Goal: Check status: Check status

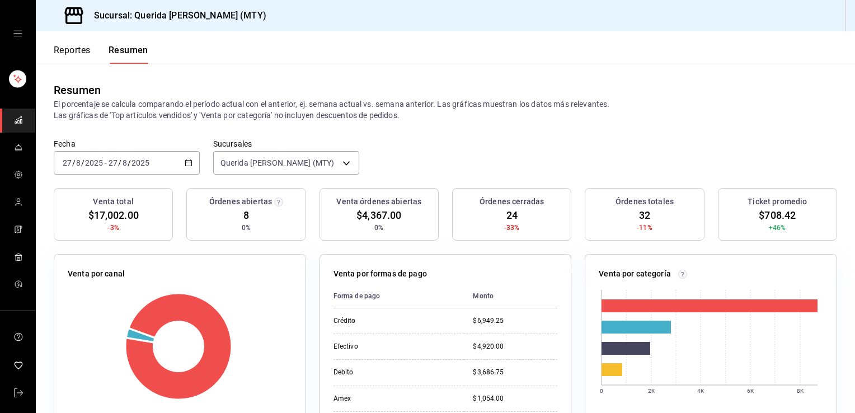
click at [65, 48] on button "Reportes" at bounding box center [72, 54] width 37 height 19
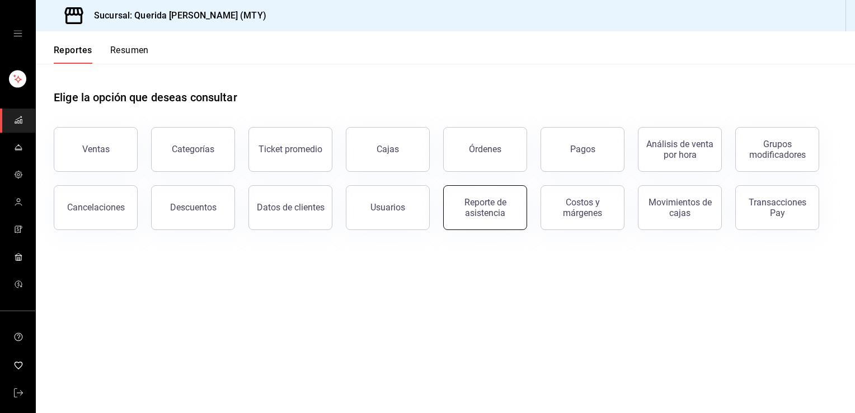
click at [497, 208] on div "Reporte de asistencia" at bounding box center [484, 207] width 69 height 21
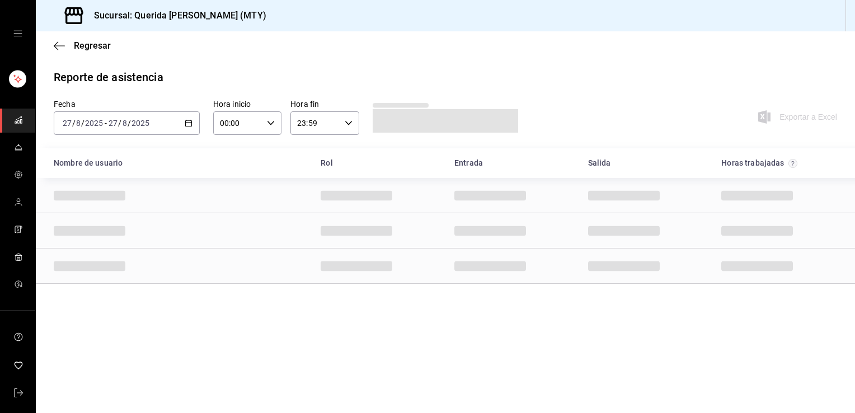
click at [186, 128] on div "[DATE] [DATE] - [DATE] [DATE]" at bounding box center [127, 122] width 146 height 23
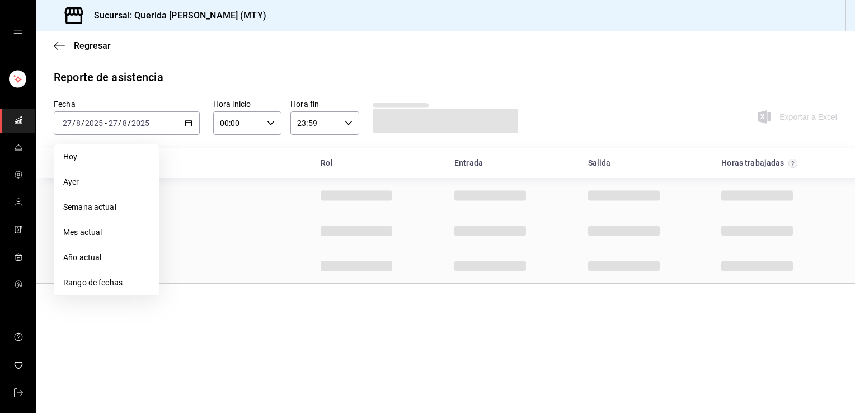
click at [101, 283] on span "Rango de fechas" at bounding box center [106, 283] width 87 height 12
click at [244, 272] on abbr "21" at bounding box center [241, 271] width 7 height 8
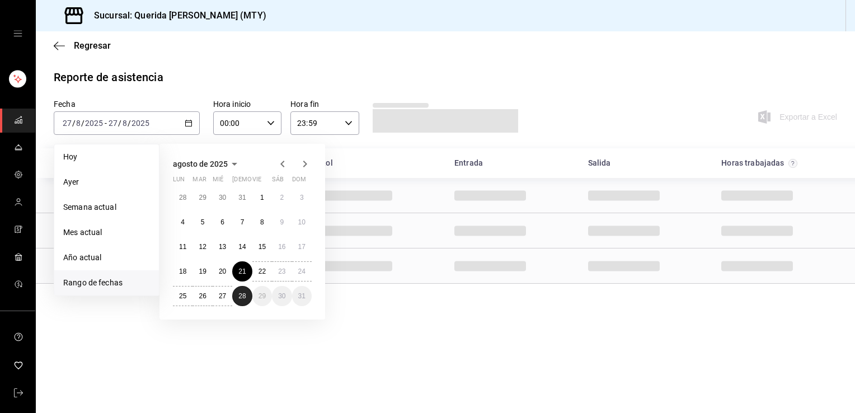
click at [243, 294] on abbr "28" at bounding box center [241, 296] width 7 height 8
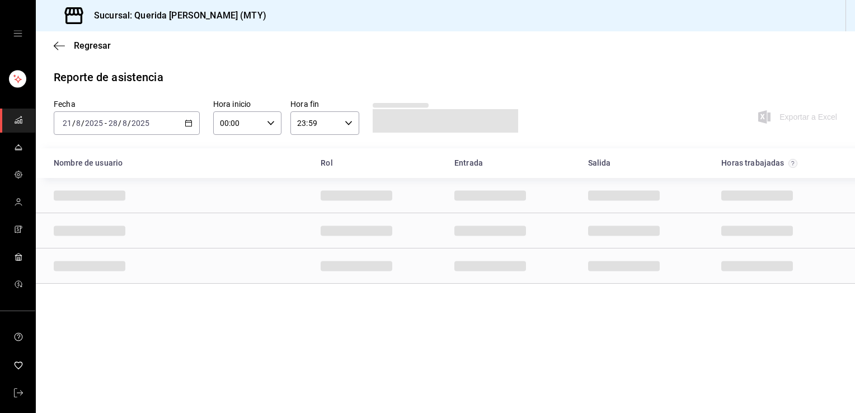
click at [264, 119] on div "00:00 Hora inicio" at bounding box center [247, 122] width 68 height 23
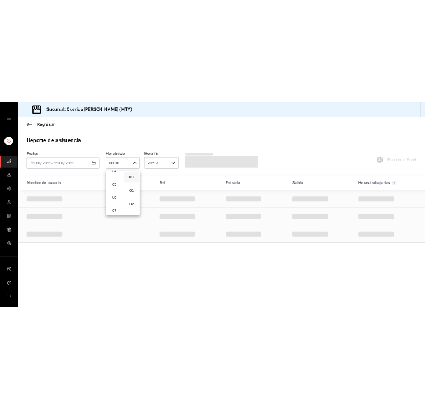
scroll to position [120, 0]
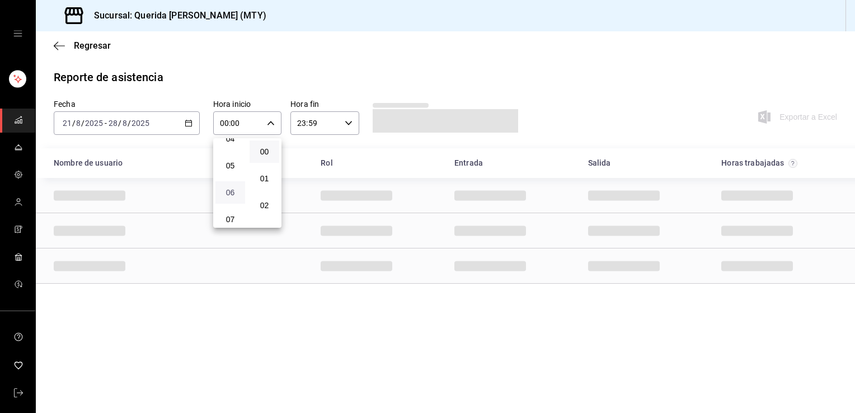
click at [230, 192] on span "06" at bounding box center [230, 192] width 16 height 9
type input "06:00"
click at [274, 67] on div at bounding box center [427, 206] width 855 height 413
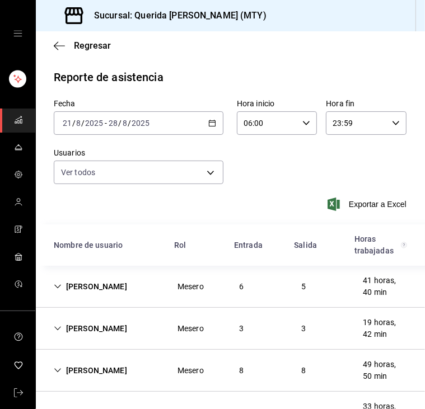
click at [56, 290] on icon "Cell" at bounding box center [58, 286] width 8 height 8
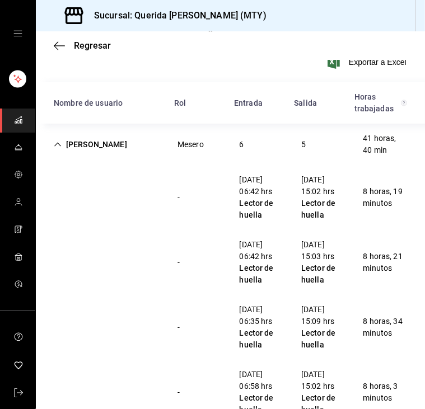
scroll to position [65, 0]
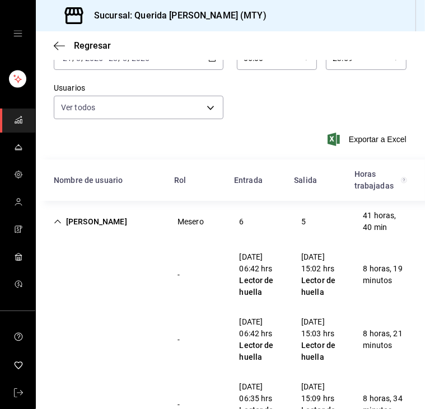
click at [55, 220] on icon "Cell" at bounding box center [58, 222] width 8 height 8
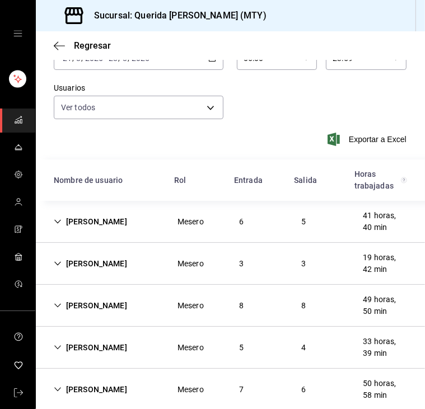
click at [53, 264] on div "[PERSON_NAME]" at bounding box center [90, 263] width 91 height 21
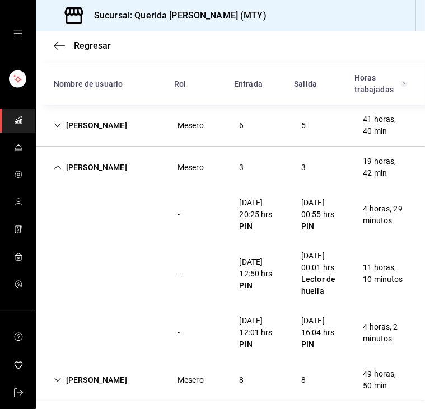
scroll to position [162, 0]
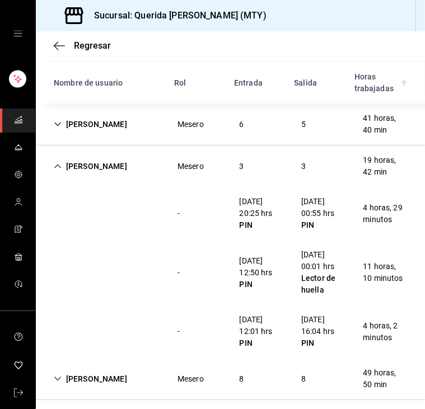
click at [57, 164] on icon "Cell" at bounding box center [58, 166] width 8 height 8
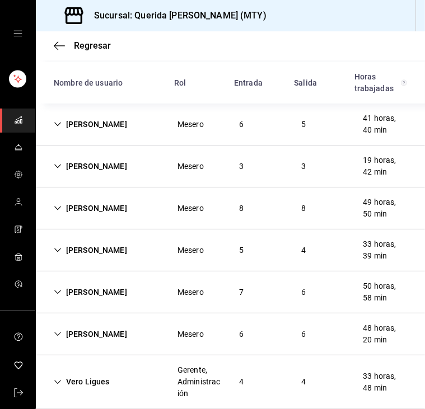
click at [58, 206] on icon "Cell" at bounding box center [58, 208] width 8 height 8
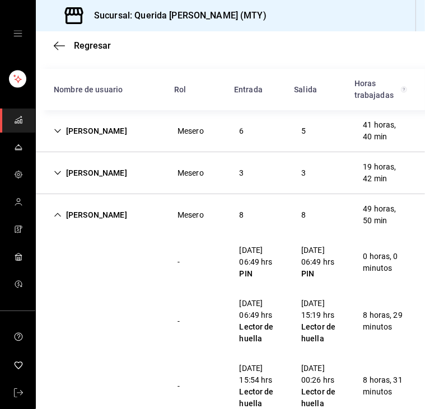
scroll to position [156, 0]
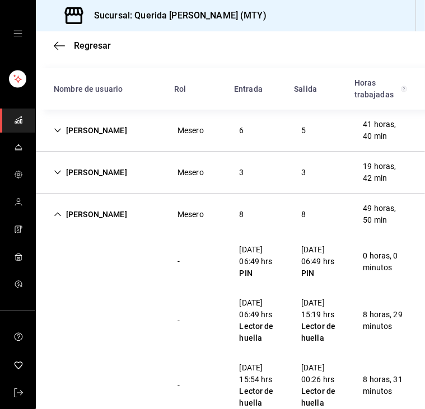
click at [56, 216] on icon "Cell" at bounding box center [58, 214] width 8 height 8
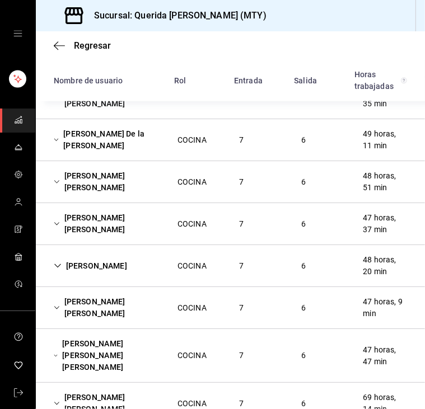
scroll to position [537, 0]
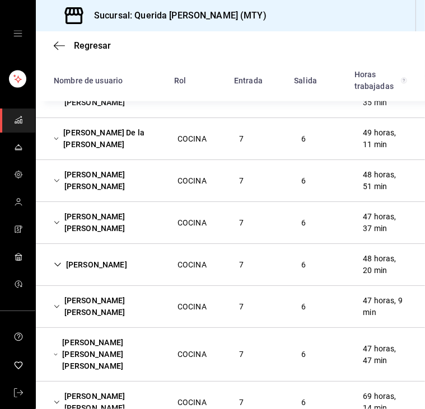
click at [172, 294] on div "[PERSON_NAME] [PERSON_NAME] COCINA 7 6 47 horas, 9 min" at bounding box center [230, 307] width 389 height 42
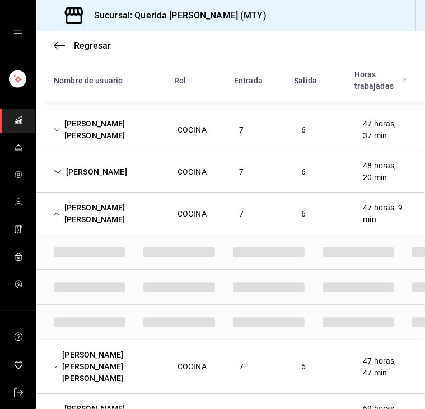
scroll to position [629, 0]
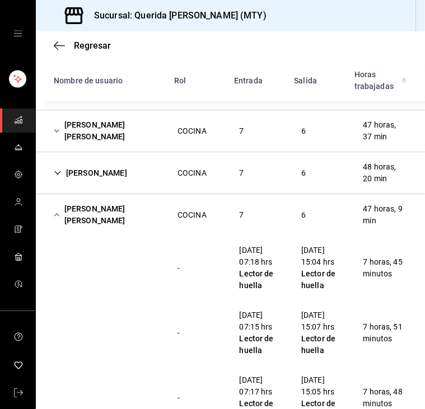
click at [58, 213] on icon "Cell" at bounding box center [56, 214] width 5 height 3
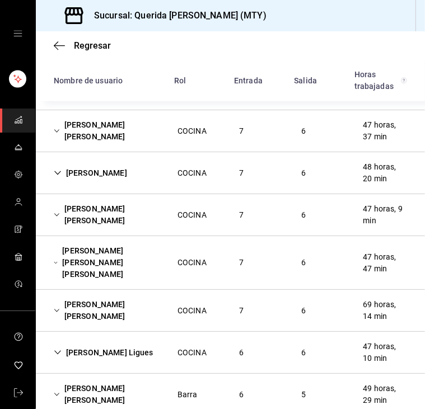
click at [179, 307] on div "COCINA" at bounding box center [191, 310] width 47 height 21
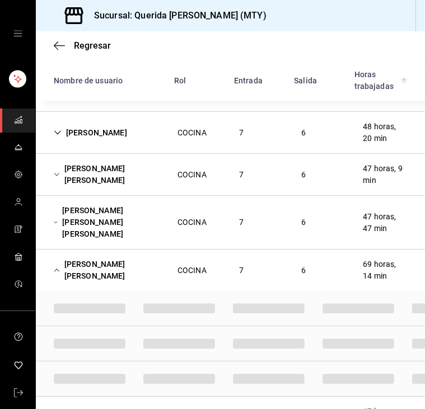
scroll to position [670, 0]
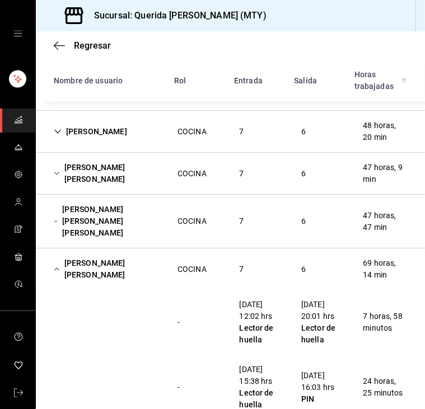
click at [133, 260] on div "[PERSON_NAME] [PERSON_NAME]" at bounding box center [107, 269] width 124 height 32
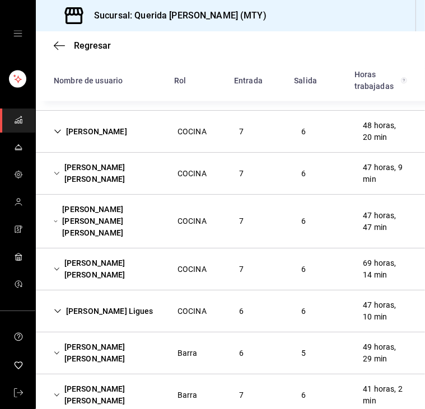
click at [133, 260] on div "[PERSON_NAME] [PERSON_NAME]" at bounding box center [107, 269] width 124 height 32
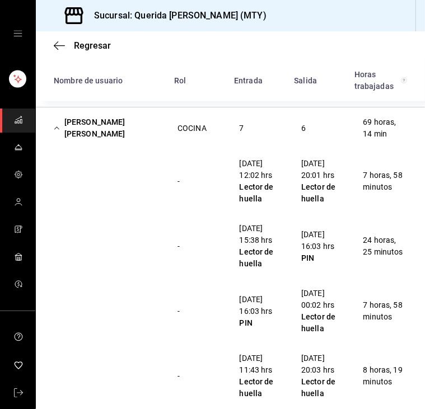
scroll to position [812, 0]
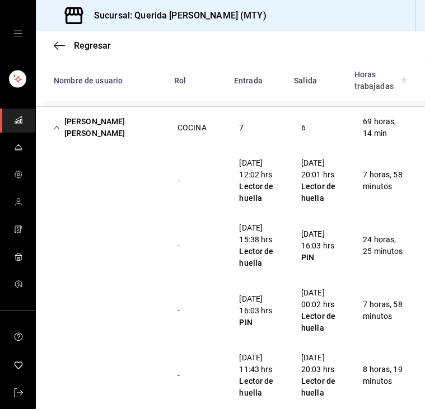
click at [56, 124] on icon "Cell" at bounding box center [57, 128] width 6 height 8
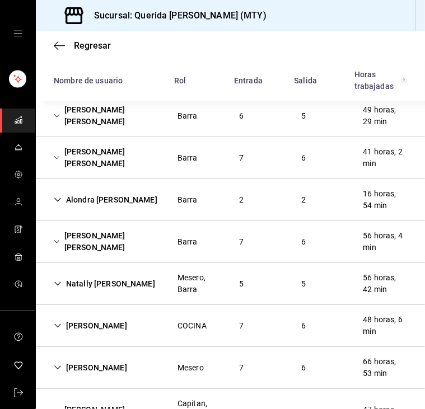
scroll to position [907, 0]
click at [63, 229] on div "[PERSON_NAME] [PERSON_NAME]" at bounding box center [107, 241] width 124 height 32
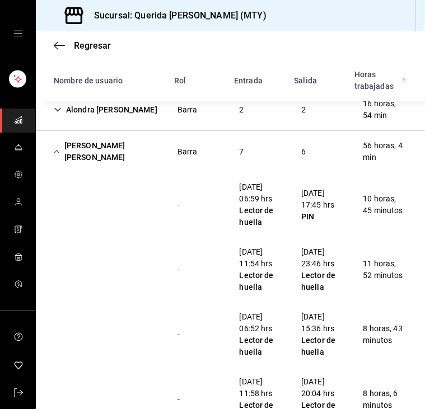
scroll to position [996, 0]
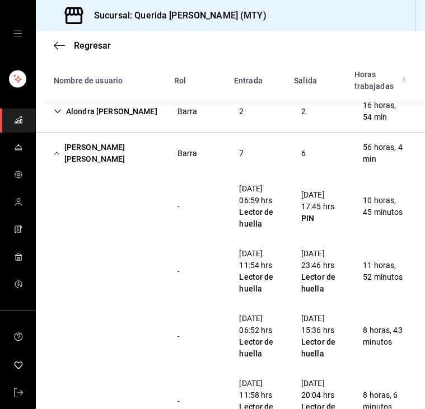
click at [58, 149] on icon "Cell" at bounding box center [57, 153] width 6 height 8
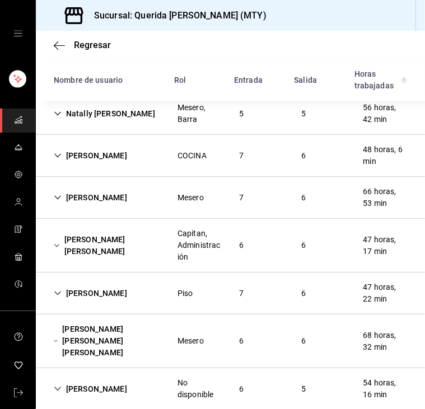
scroll to position [1077, 0]
click at [57, 194] on icon "Cell" at bounding box center [58, 198] width 8 height 8
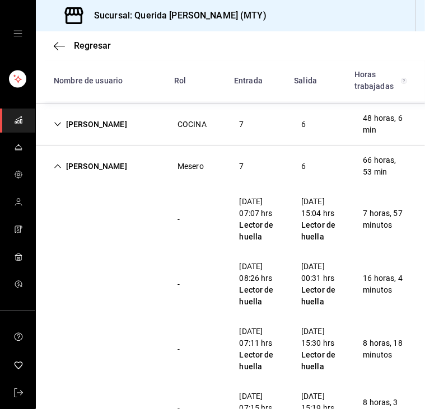
scroll to position [1108, 0]
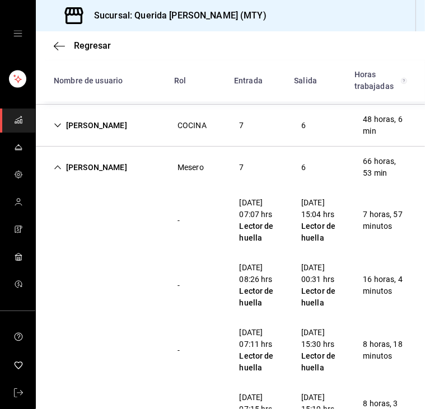
click at [58, 163] on icon "Cell" at bounding box center [58, 167] width 8 height 8
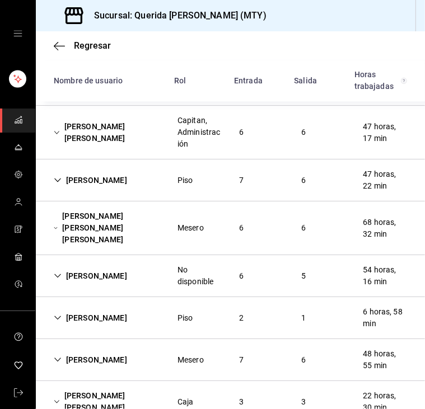
scroll to position [1193, 0]
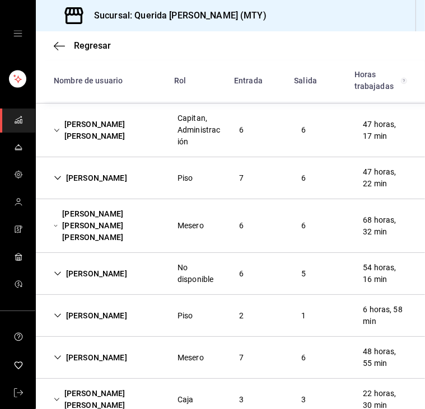
click at [58, 222] on icon "Cell" at bounding box center [56, 226] width 4 height 8
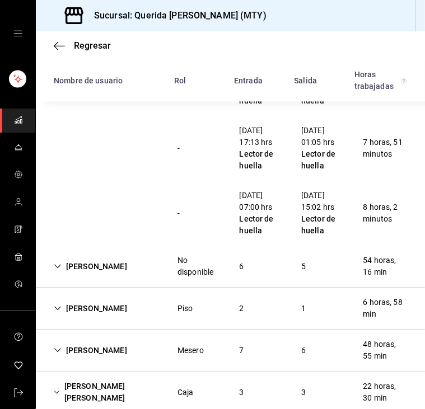
scroll to position [1593, 0]
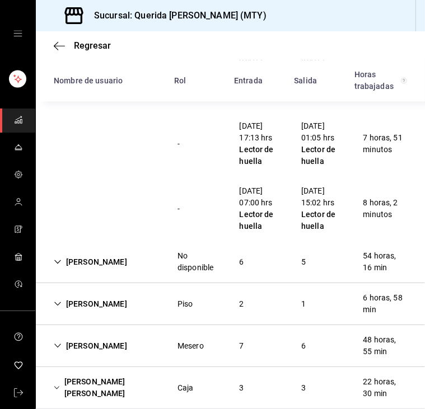
click at [56, 258] on icon "Cell" at bounding box center [58, 262] width 8 height 8
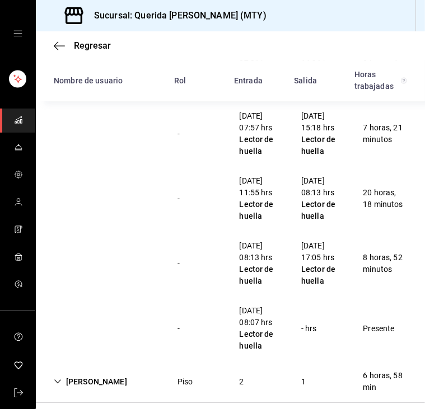
scroll to position [1879, 0]
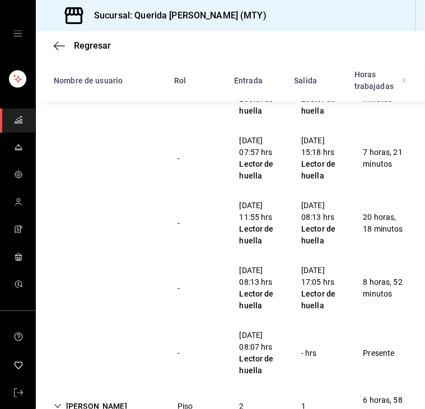
click at [147, 219] on div "- [DATE] 11:55 hrs Lector de huella [DATE] 08:13 hrs Lector de huella 20 horas,…" at bounding box center [230, 223] width 389 height 65
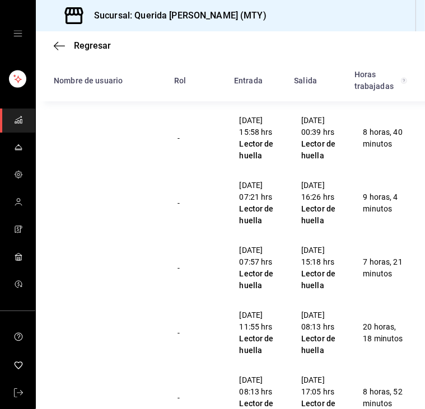
scroll to position [1700, 0]
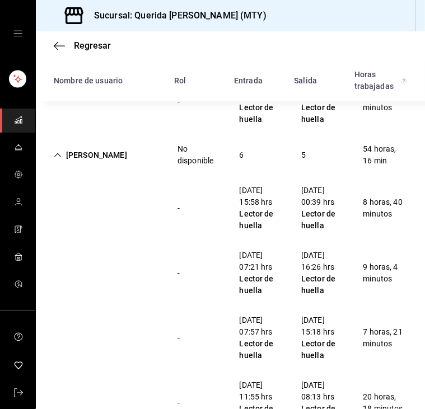
click at [58, 151] on icon "Cell" at bounding box center [58, 155] width 8 height 8
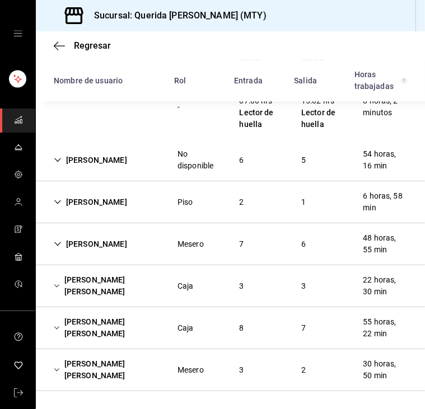
scroll to position [1667, 0]
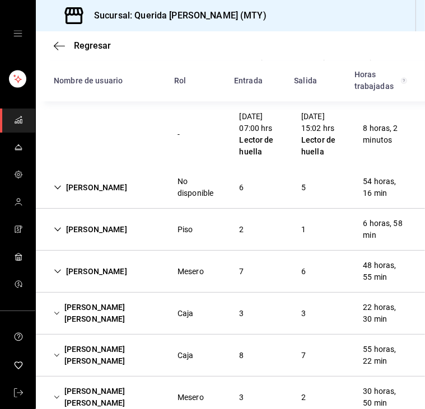
click at [60, 339] on div "[PERSON_NAME] [PERSON_NAME]" at bounding box center [107, 355] width 124 height 32
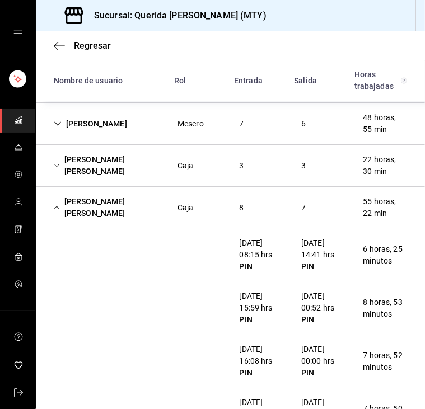
scroll to position [1782, 0]
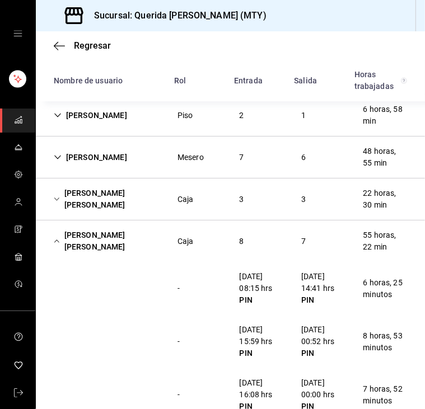
click at [54, 237] on icon "Cell" at bounding box center [57, 241] width 6 height 8
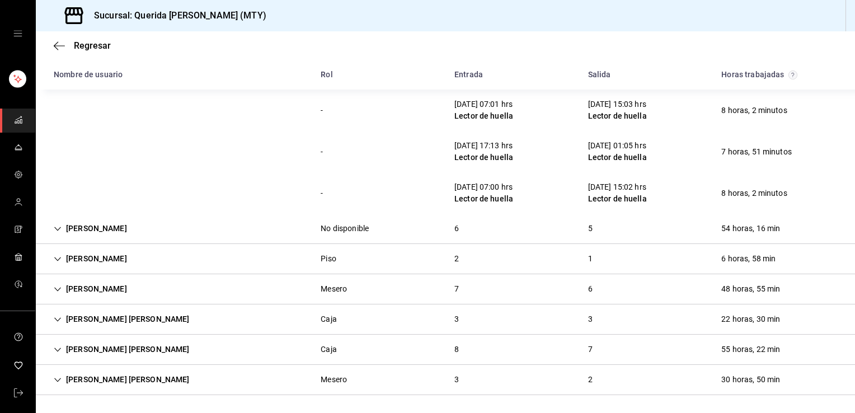
scroll to position [1024, 0]
